Goal: Find specific page/section: Find specific page/section

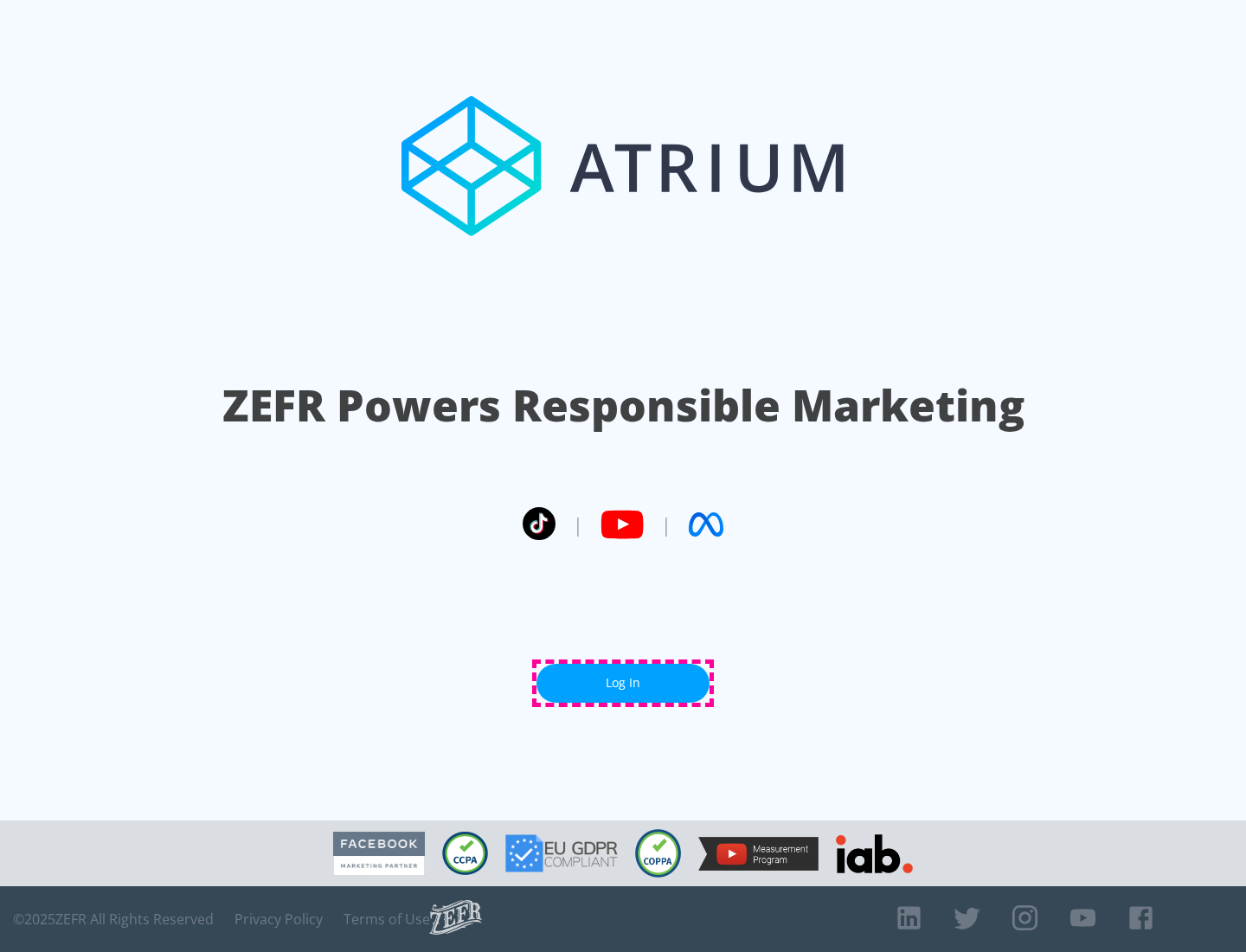
click at [623, 683] on link "Log In" at bounding box center [623, 684] width 173 height 39
